Goal: Check status: Check status

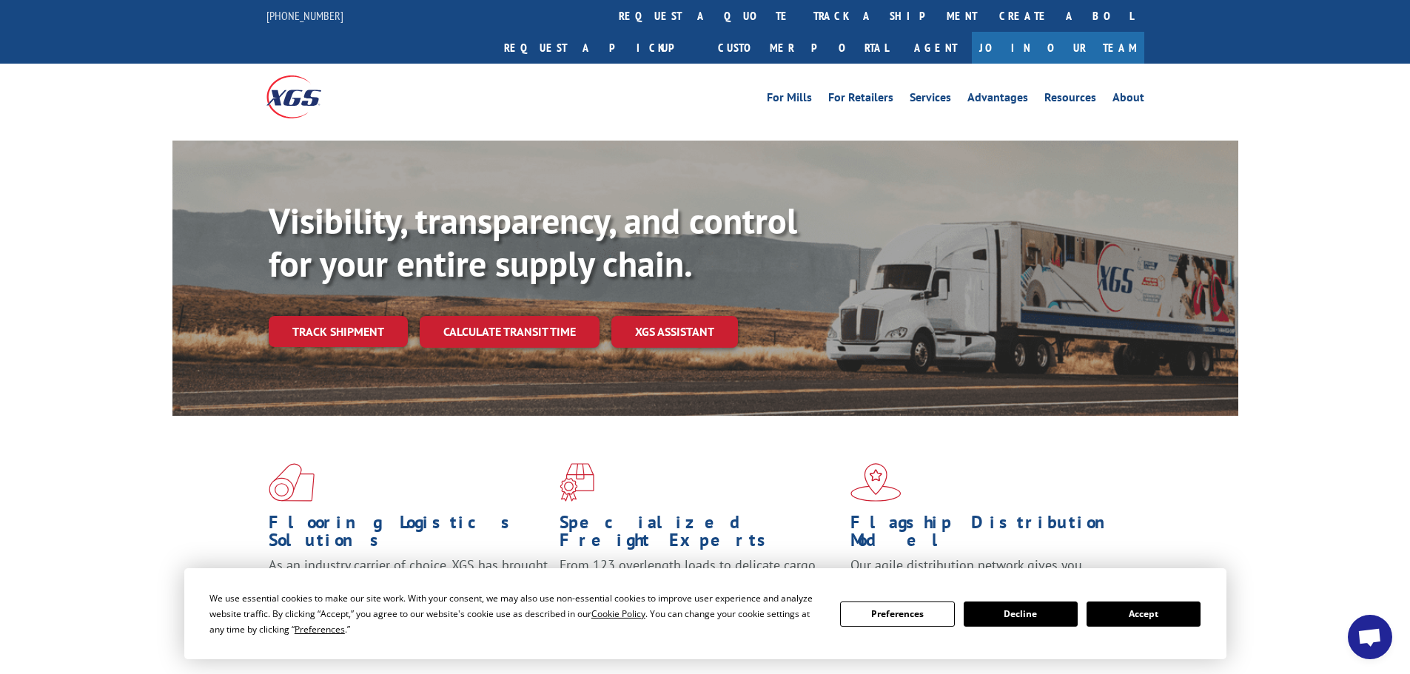
click at [1157, 611] on button "Accept" at bounding box center [1144, 614] width 114 height 25
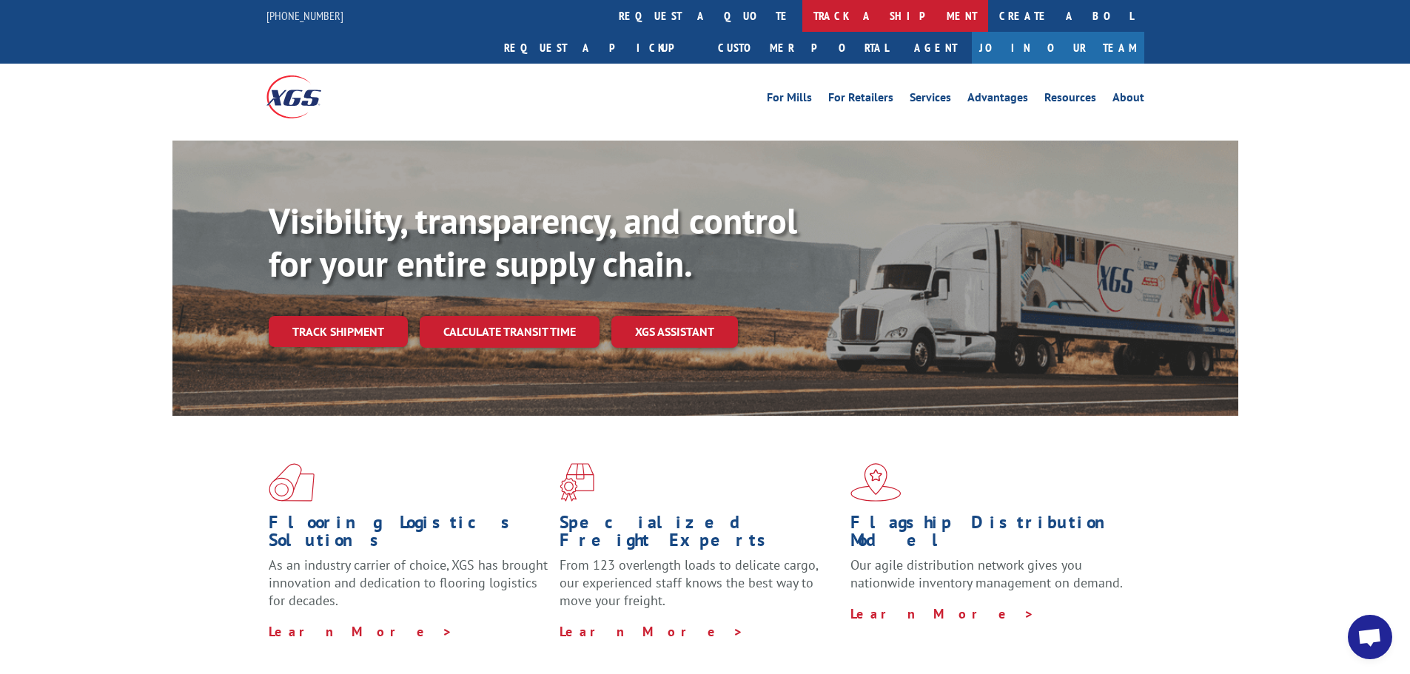
click at [802, 25] on link "track a shipment" at bounding box center [895, 16] width 186 height 32
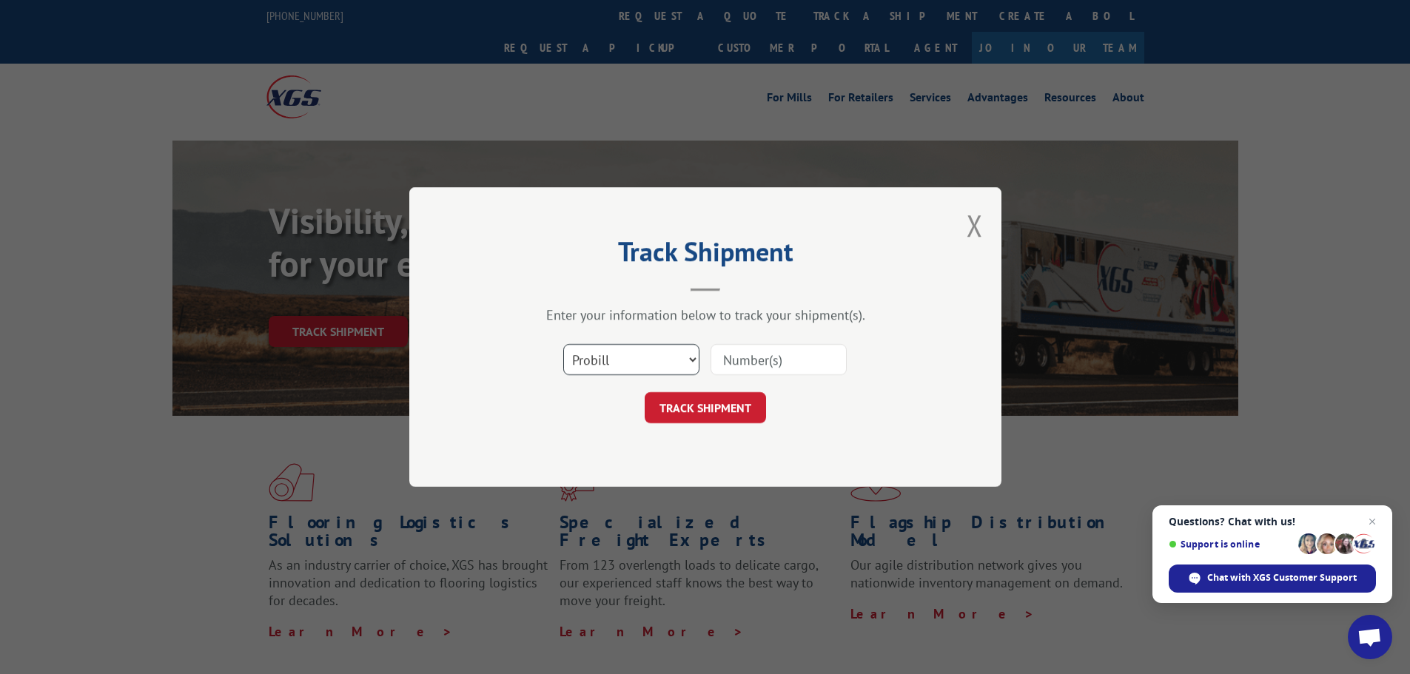
click at [614, 350] on select "Select category... Probill BOL PO" at bounding box center [631, 359] width 136 height 31
select select "bol"
click at [563, 344] on select "Select category... Probill BOL PO" at bounding box center [631, 359] width 136 height 31
click at [723, 369] on input at bounding box center [779, 359] width 136 height 31
click at [731, 404] on button "TRACK SHIPMENT" at bounding box center [705, 407] width 121 height 31
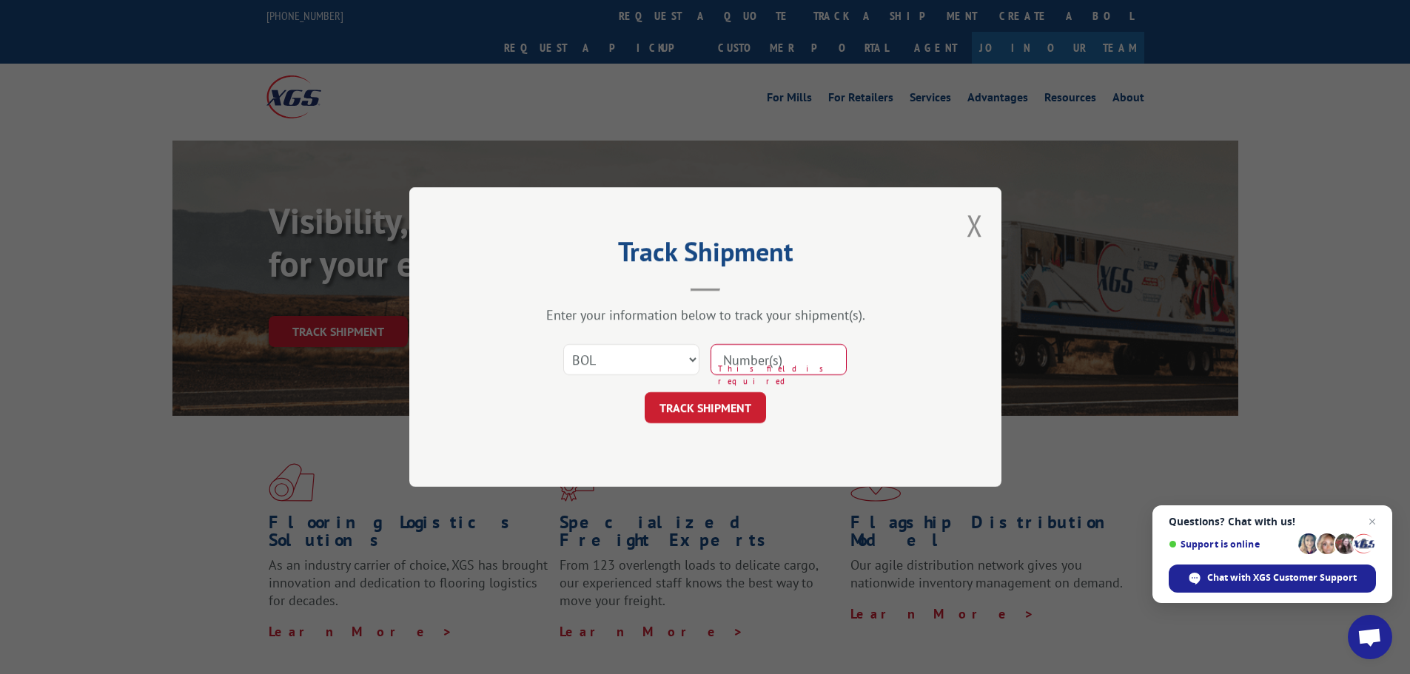
paste input "6026038"
type input "6026038"
click at [728, 410] on button "TRACK SHIPMENT" at bounding box center [705, 407] width 121 height 31
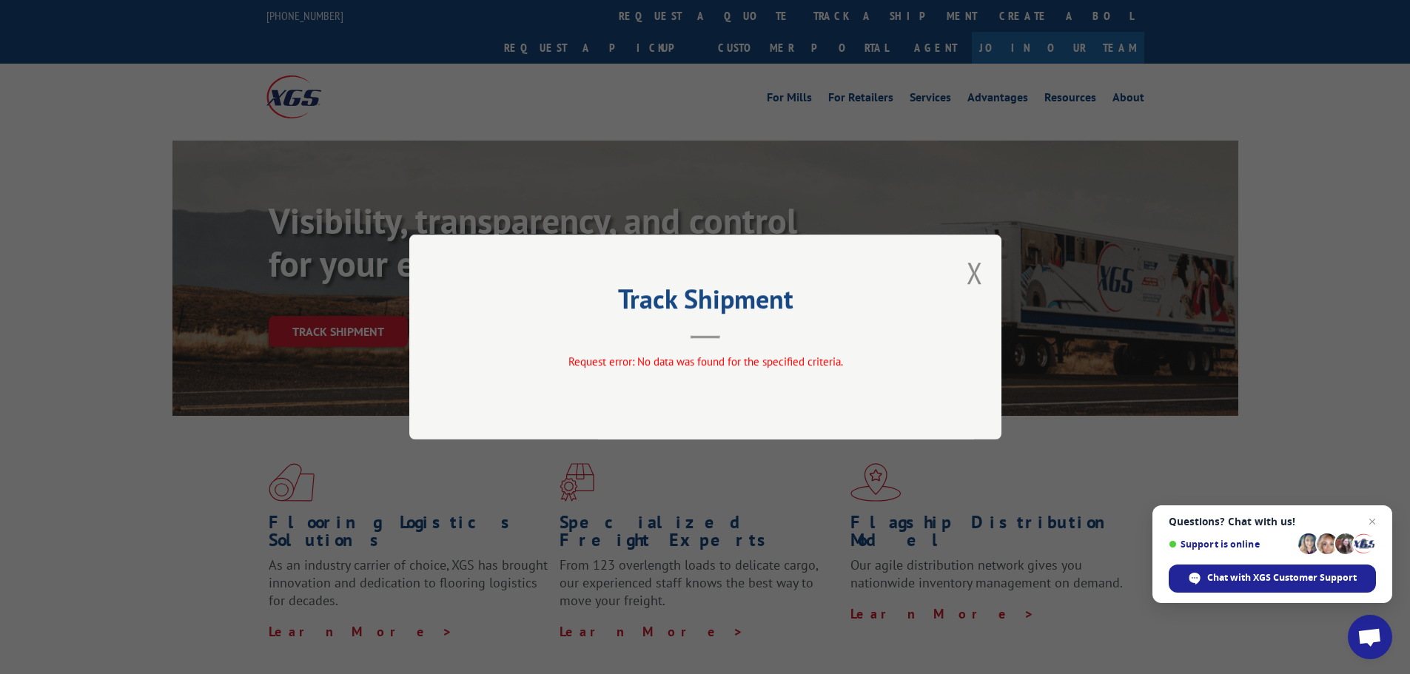
drag, startPoint x: 969, startPoint y: 263, endPoint x: 979, endPoint y: 266, distance: 10.8
click at [975, 265] on button "Close modal" at bounding box center [975, 272] width 16 height 39
